Goal: Task Accomplishment & Management: Manage account settings

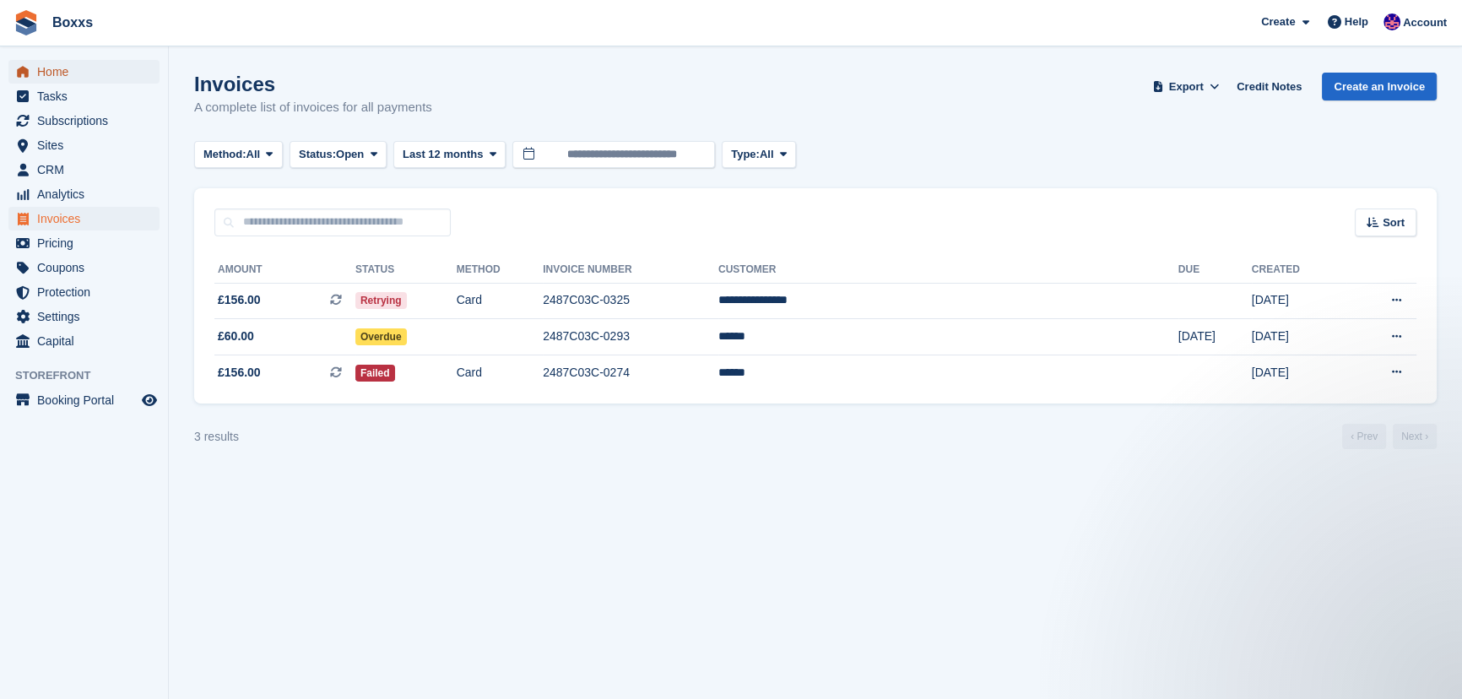
click at [51, 72] on span "Home" at bounding box center [87, 72] width 101 height 24
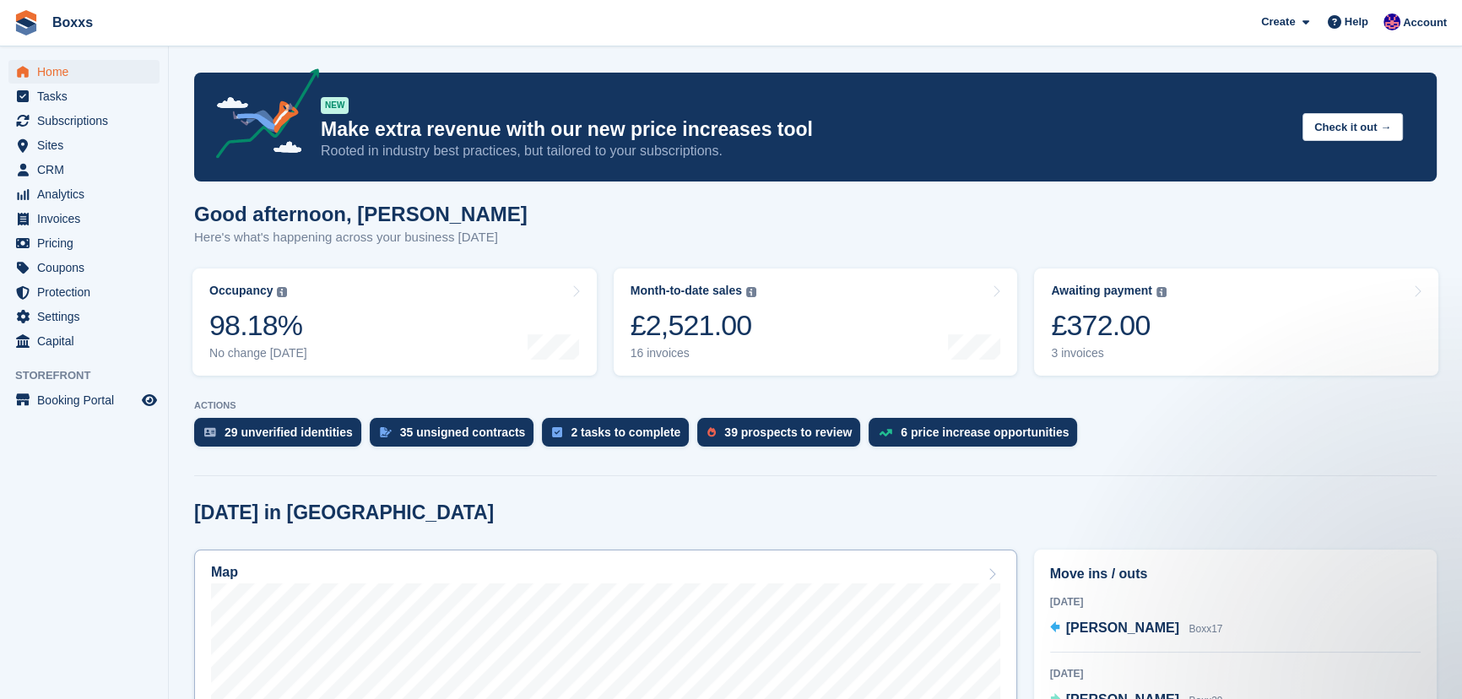
click at [406, 576] on div "Map" at bounding box center [605, 574] width 789 height 19
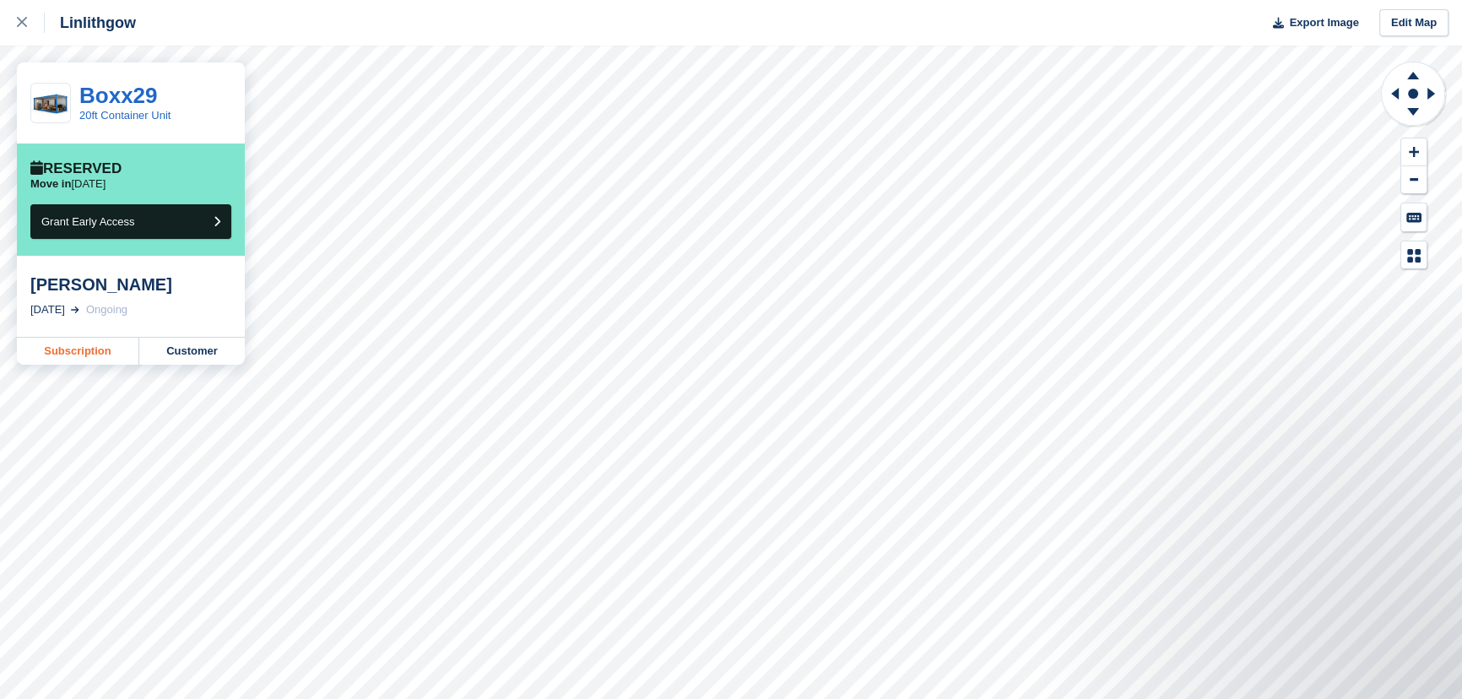
click at [59, 356] on link "Subscription" at bounding box center [78, 351] width 122 height 27
click at [13, 17] on link at bounding box center [22, 23] width 45 height 46
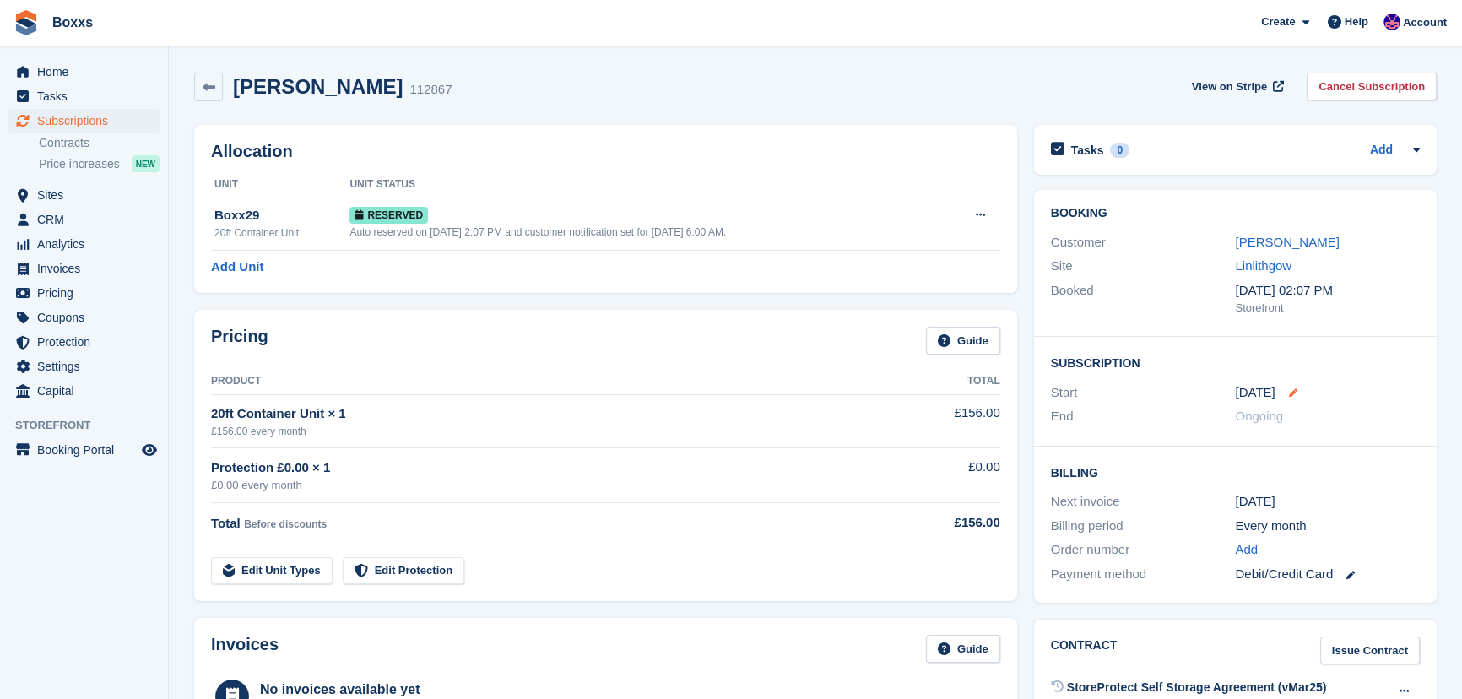
click at [1291, 388] on icon at bounding box center [1293, 392] width 8 height 8
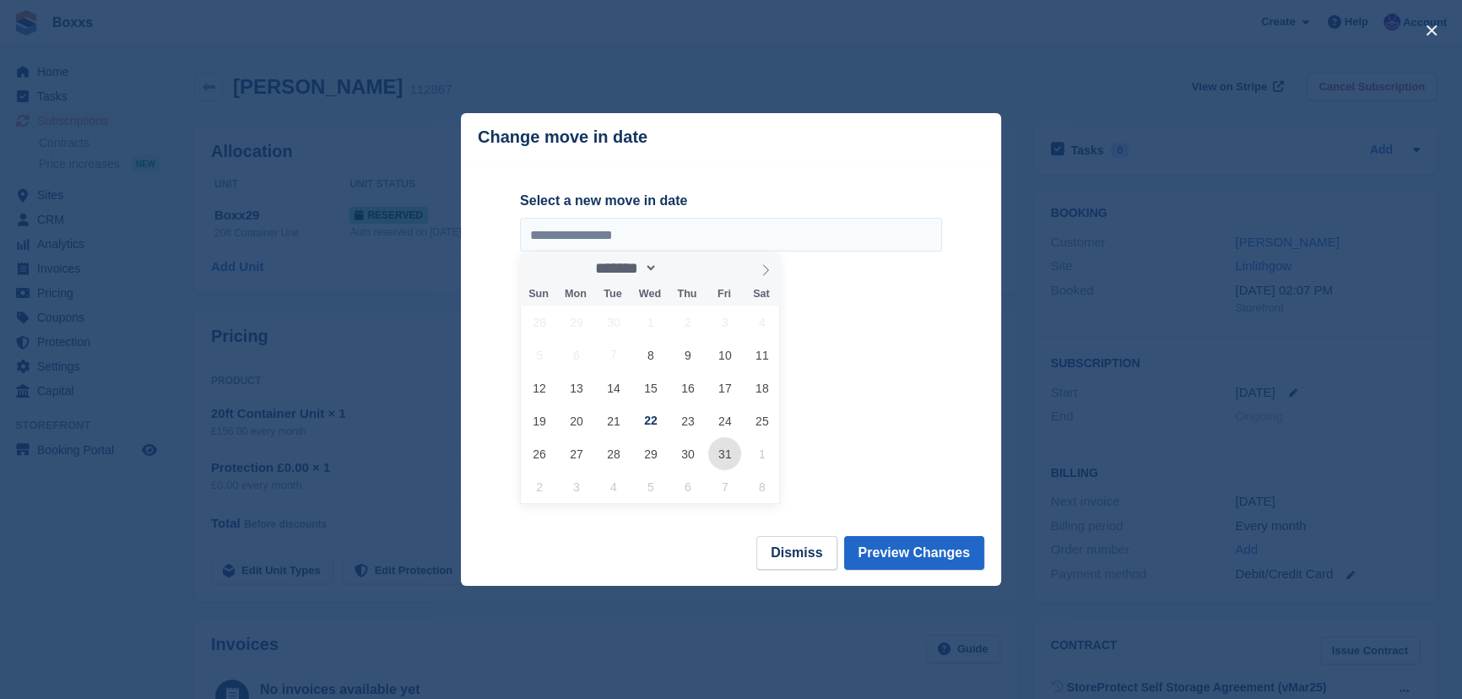
click at [725, 453] on span "31" at bounding box center [724, 453] width 33 height 33
type input "**********"
click at [891, 549] on button "Preview Changes" at bounding box center [914, 553] width 141 height 34
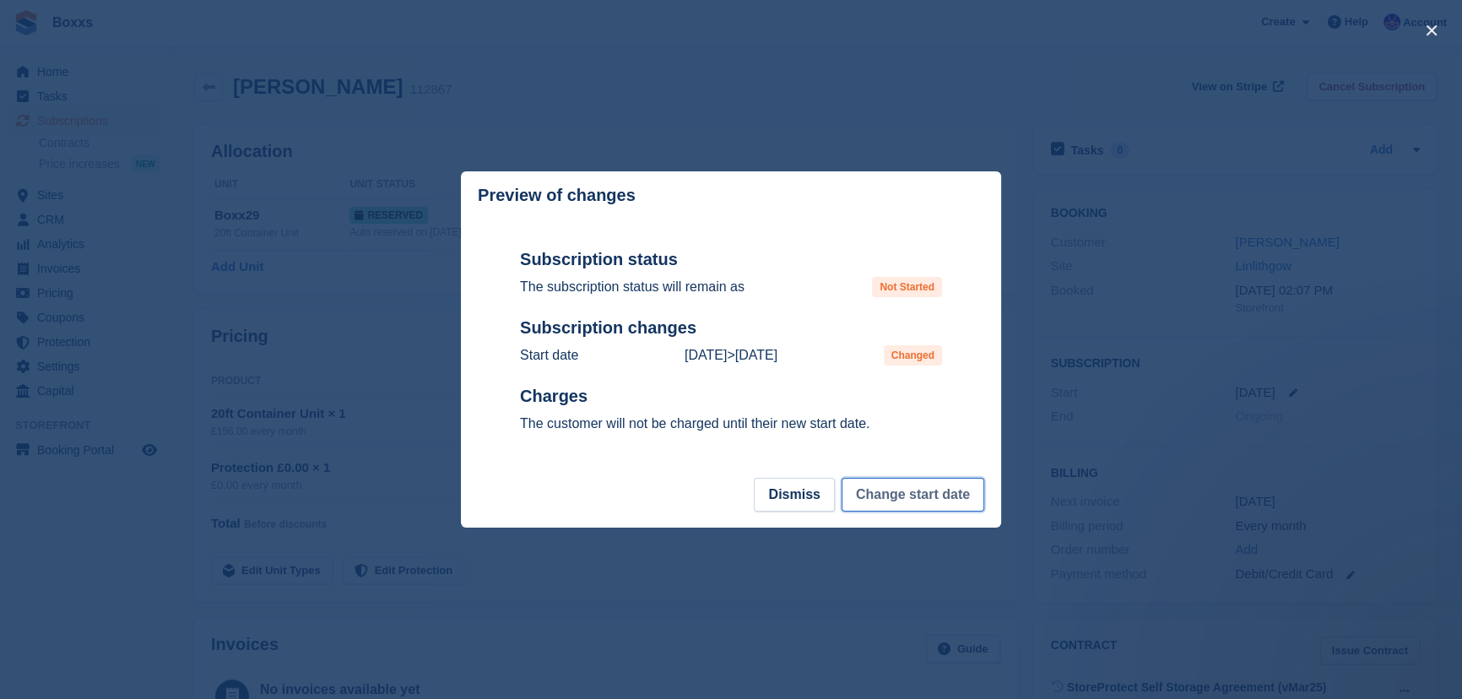
click at [893, 500] on button "Change start date" at bounding box center [912, 495] width 143 height 34
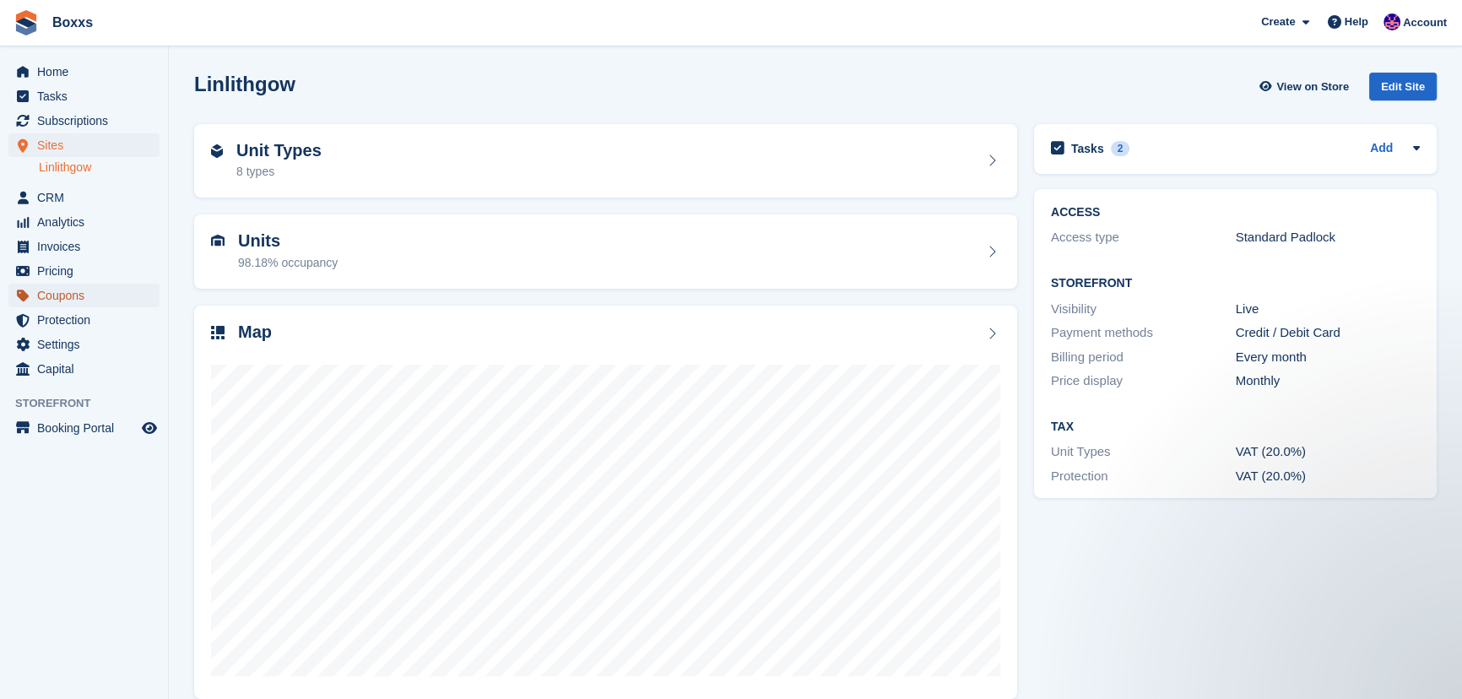
click at [73, 287] on span "Coupons" at bounding box center [87, 296] width 101 height 24
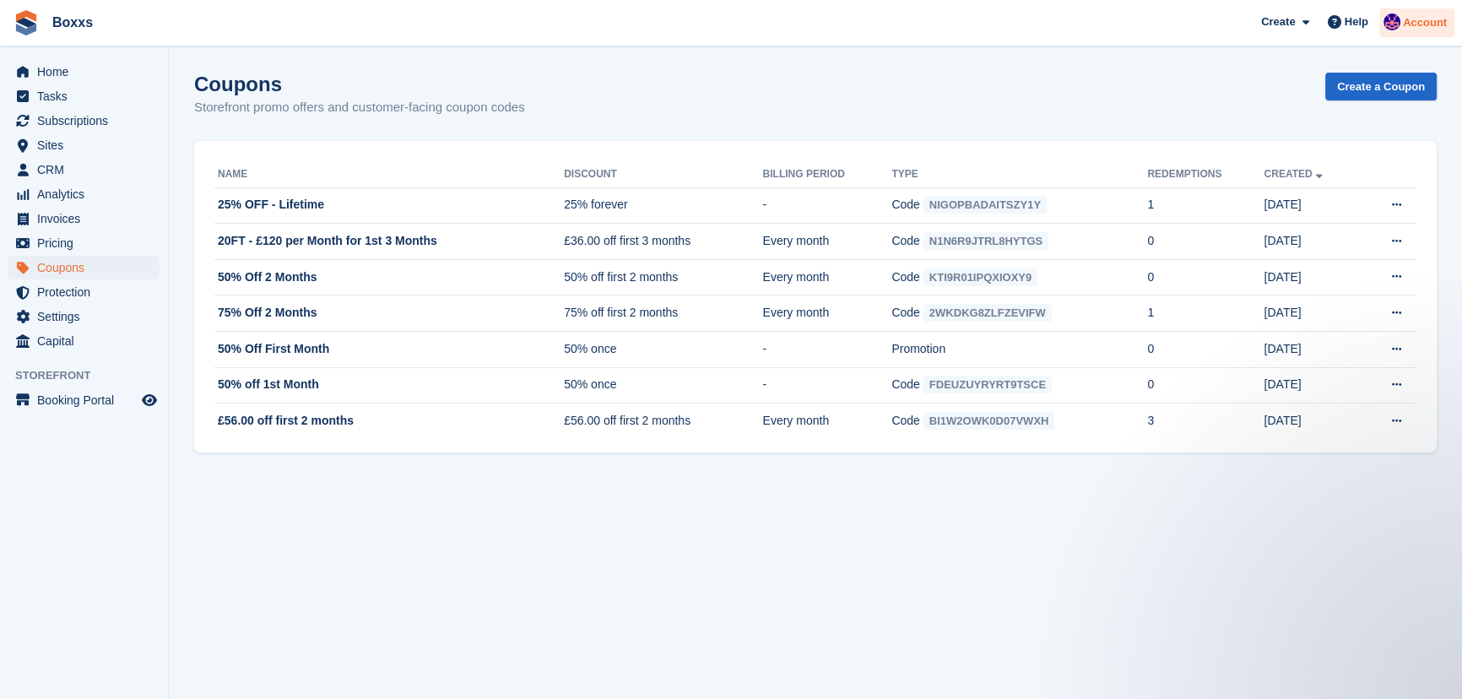
click at [1416, 23] on span "Account" at bounding box center [1425, 22] width 44 height 17
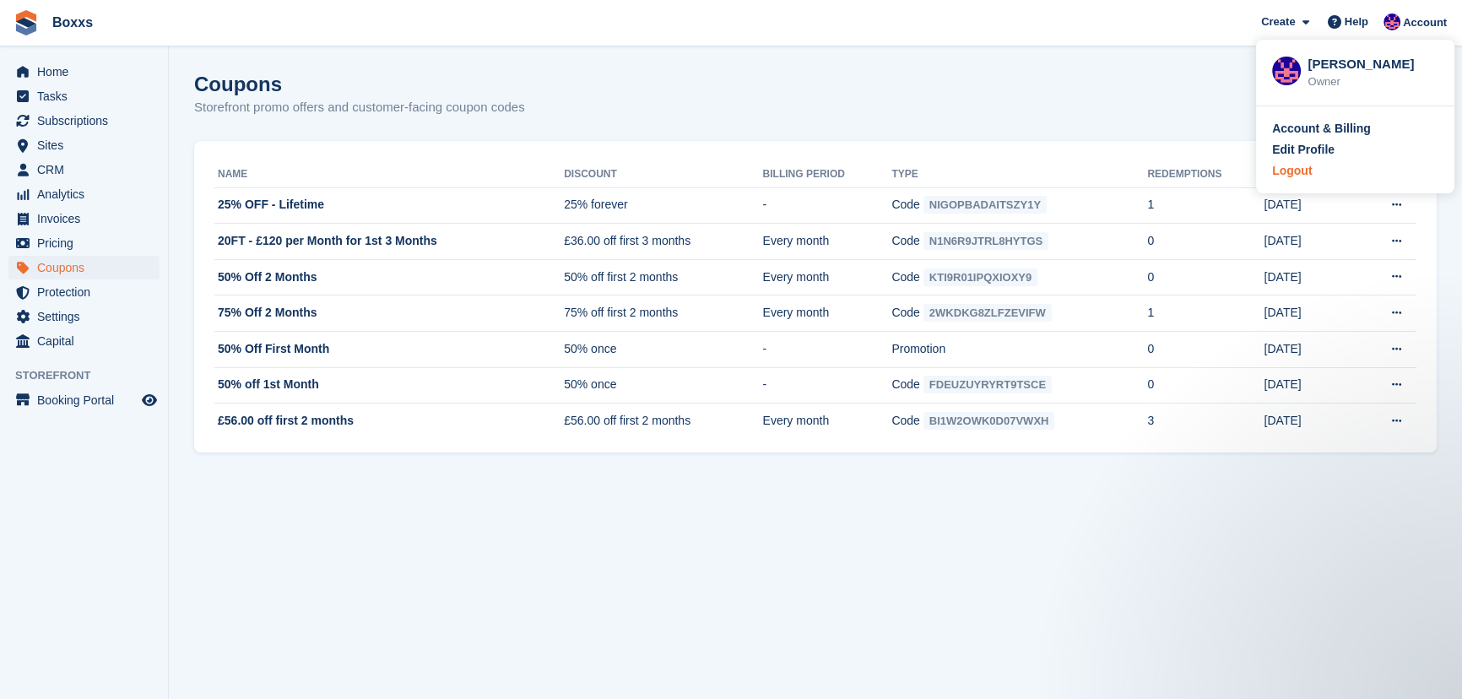
click at [1294, 171] on div "Logout" at bounding box center [1292, 171] width 40 height 18
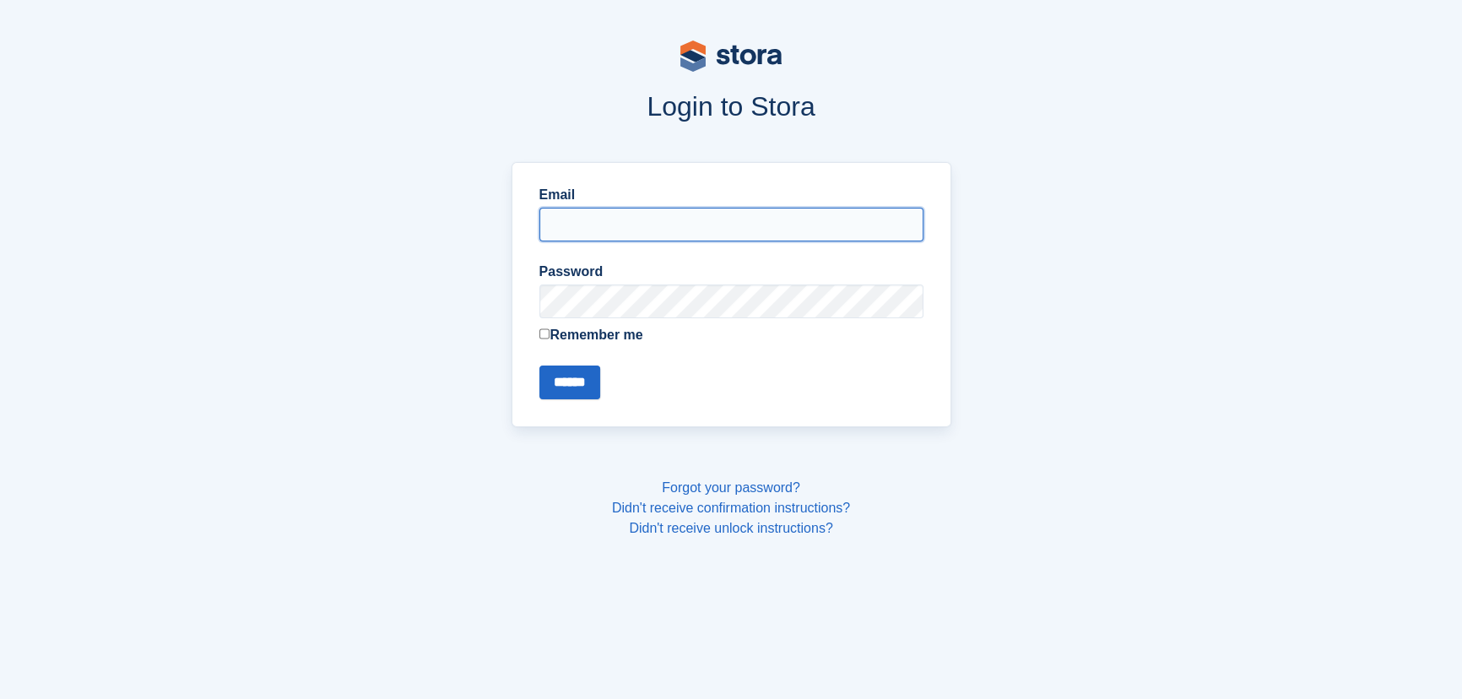
type input "**********"
